Goal: Task Accomplishment & Management: Use online tool/utility

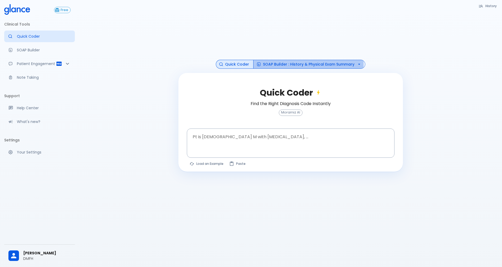
click at [273, 65] on button "SOAP Builder : History & Physical Exam Summary" at bounding box center [309, 64] width 112 height 9
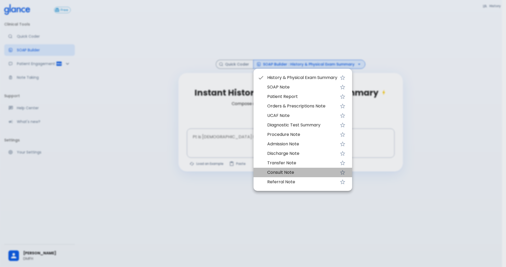
click at [290, 174] on span "Consult Note" at bounding box center [302, 173] width 70 height 6
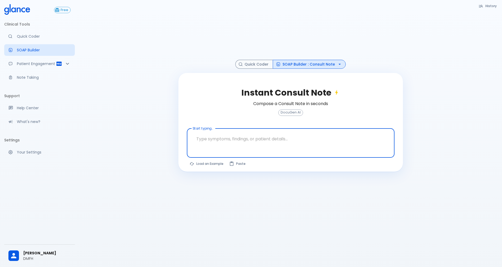
click at [265, 136] on textarea at bounding box center [291, 139] width 200 height 17
type textarea "2"
paste textarea "Bacterial [MEDICAL_DATA] left index finger and wrist (culture/pathogen?) DDx re…"
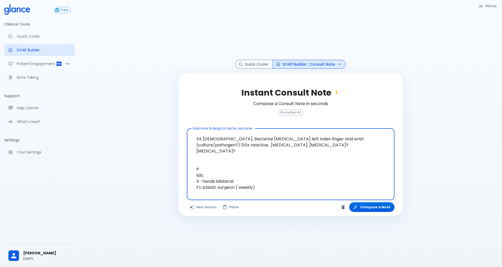
click at [216, 139] on textarea "34 [DEMOGRAPHIC_DATA], Bacterial [MEDICAL_DATA] left index finger and wrist (cu…" at bounding box center [291, 160] width 200 height 59
click at [308, 144] on textarea "34 [DEMOGRAPHIC_DATA], has bacterial [MEDICAL_DATA] left index finger and wrist…" at bounding box center [291, 160] width 200 height 59
click at [368, 140] on textarea "34 [DEMOGRAPHIC_DATA], has bacterial [MEDICAL_DATA] left index finger and wrist…" at bounding box center [291, 160] width 200 height 59
click at [299, 151] on textarea "34 [DEMOGRAPHIC_DATA], has bacterial [MEDICAL_DATA] left index finger and wrist…" at bounding box center [291, 160] width 200 height 59
drag, startPoint x: 247, startPoint y: 145, endPoint x: 219, endPoint y: 146, distance: 27.8
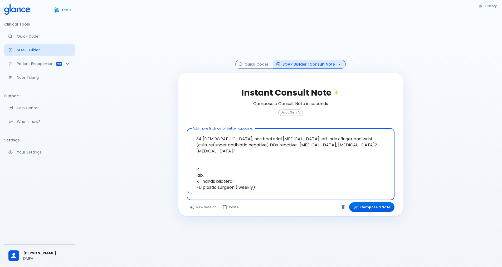
click at [219, 146] on textarea "34 [DEMOGRAPHIC_DATA], has bacterial [MEDICAL_DATA] left index finger and wrist…" at bounding box center [291, 160] width 200 height 59
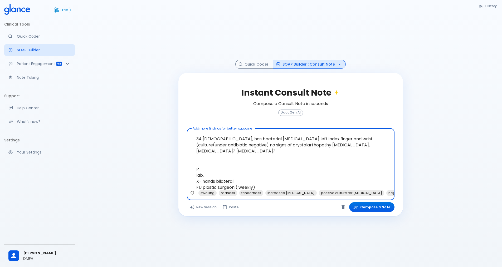
click at [358, 144] on textarea "34 [DEMOGRAPHIC_DATA], has bacterial [MEDICAL_DATA] left index finger and wrist…" at bounding box center [291, 160] width 200 height 59
drag, startPoint x: 335, startPoint y: 145, endPoint x: 282, endPoint y: 145, distance: 52.5
click at [282, 145] on textarea "34 [DEMOGRAPHIC_DATA], has bacterial [MEDICAL_DATA] left index finger and wrist…" at bounding box center [291, 160] width 200 height 59
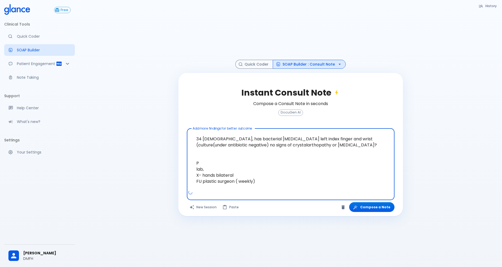
click at [212, 174] on textarea "34 [DEMOGRAPHIC_DATA], has bacterial [MEDICAL_DATA] left index finger and wrist…" at bounding box center [291, 160] width 200 height 59
click at [238, 174] on textarea "34 [DEMOGRAPHIC_DATA], has bacterial [MEDICAL_DATA] left index finger and wrist…" at bounding box center [291, 160] width 200 height 59
click at [265, 175] on textarea "34 [DEMOGRAPHIC_DATA], has bacterial [MEDICAL_DATA] left index finger and wrist…" at bounding box center [291, 160] width 200 height 59
drag, startPoint x: 260, startPoint y: 182, endPoint x: 192, endPoint y: 162, distance: 70.3
click at [192, 162] on textarea "34 [DEMOGRAPHIC_DATA], has bacterial [MEDICAL_DATA] left index finger and wrist…" at bounding box center [291, 160] width 200 height 59
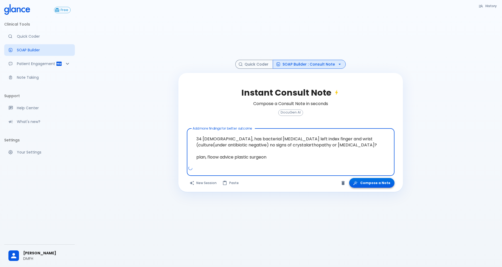
type textarea "34 [DEMOGRAPHIC_DATA], has bacterial [MEDICAL_DATA] left index finger and wrist…"
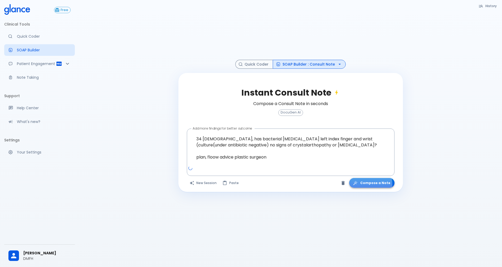
click at [372, 184] on button "Compose a Note" at bounding box center [371, 183] width 45 height 10
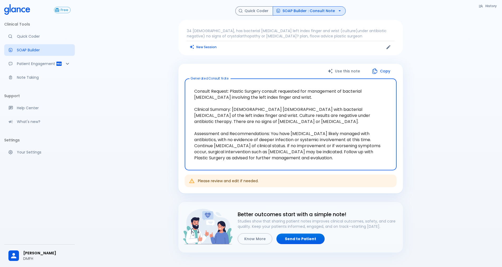
click at [256, 123] on textarea "Consult Request: Plastic Surgery consult requested for management of bacterial …" at bounding box center [291, 124] width 205 height 83
drag, startPoint x: 255, startPoint y: 123, endPoint x: 217, endPoint y: 113, distance: 39.5
click at [217, 113] on textarea "Consult Request: Plastic Surgery consult requested for management of bacterial …" at bounding box center [291, 124] width 205 height 83
click at [337, 11] on icon "button" at bounding box center [339, 10] width 5 height 5
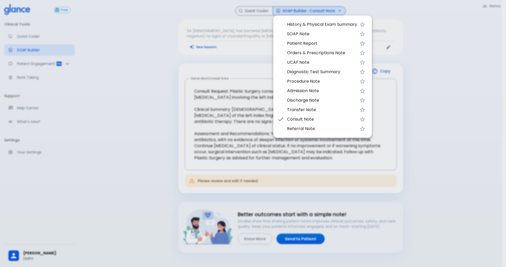
click at [319, 62] on span "UCAF Note" at bounding box center [322, 62] width 70 height 6
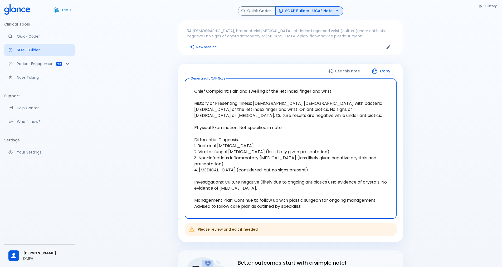
click at [309, 207] on textarea "Chief Complaint: Pain and swelling of the left index finger and wrist. History …" at bounding box center [291, 149] width 205 height 132
drag, startPoint x: 303, startPoint y: 207, endPoint x: 189, endPoint y: 91, distance: 162.3
click at [189, 91] on textarea "Chief Complaint: Pain and swelling of the left index finger and wrist. History …" at bounding box center [291, 149] width 205 height 132
click at [375, 70] on icon "button" at bounding box center [375, 71] width 6 height 6
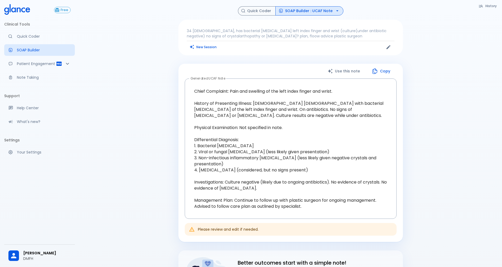
click at [337, 12] on icon "button" at bounding box center [337, 10] width 5 height 5
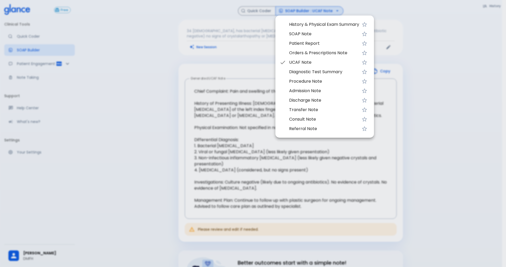
click at [269, 12] on div at bounding box center [253, 133] width 506 height 267
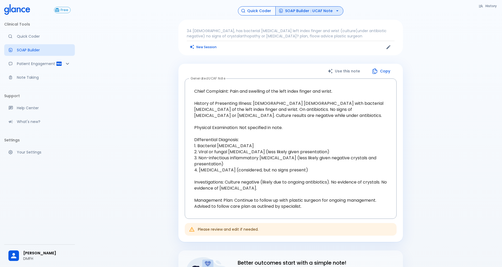
click at [265, 12] on button "Quick Coder" at bounding box center [257, 10] width 38 height 9
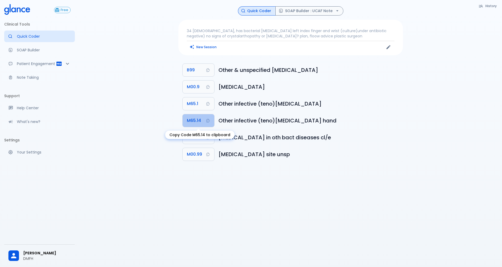
click at [208, 121] on icon "Copy Code M65.14 to clipboard" at bounding box center [208, 121] width 4 height 4
